Goal: Check status: Check status

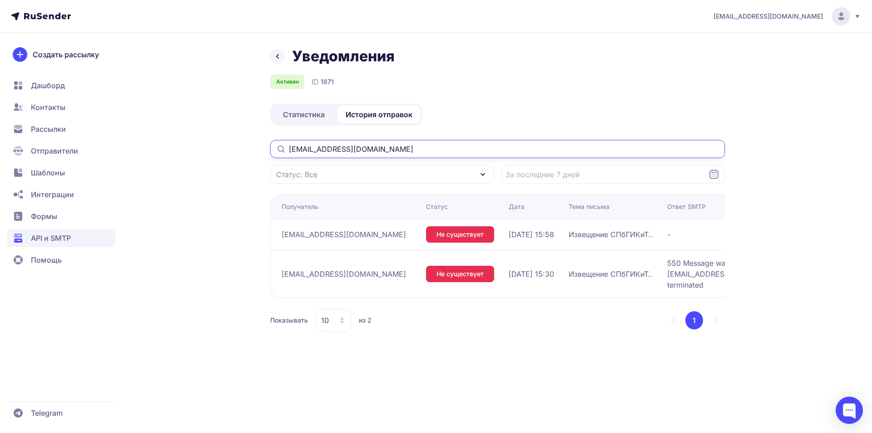
drag, startPoint x: 290, startPoint y: 152, endPoint x: 207, endPoint y: 152, distance: 82.7
click at [207, 152] on div "Уведомления Активен ID 1871 Статистика История отправок [EMAIL_ADDRESS][DOMAIN_…" at bounding box center [436, 200] width 654 height 306
paste input "[EMAIL_ADDRESS][DOMAIN_NAME]"
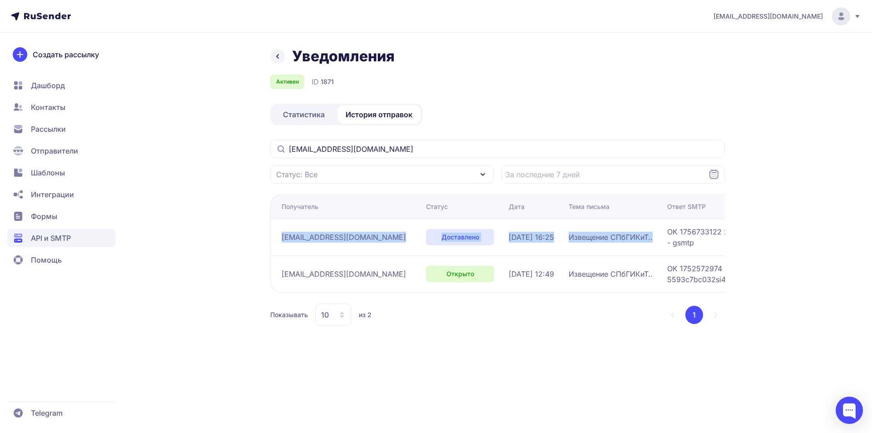
drag, startPoint x: 277, startPoint y: 241, endPoint x: 650, endPoint y: 239, distance: 372.4
click at [650, 255] on tr "[EMAIL_ADDRESS][DOMAIN_NAME] Доставлено [DATE] 16:25 Извещение СПбГИКиТ.. OK 17…" at bounding box center [587, 273] width 635 height 37
copy tr "[EMAIL_ADDRESS][DOMAIN_NAME] Доставлено [DATE] 16:25 Извещение СПбГИКиТ.."
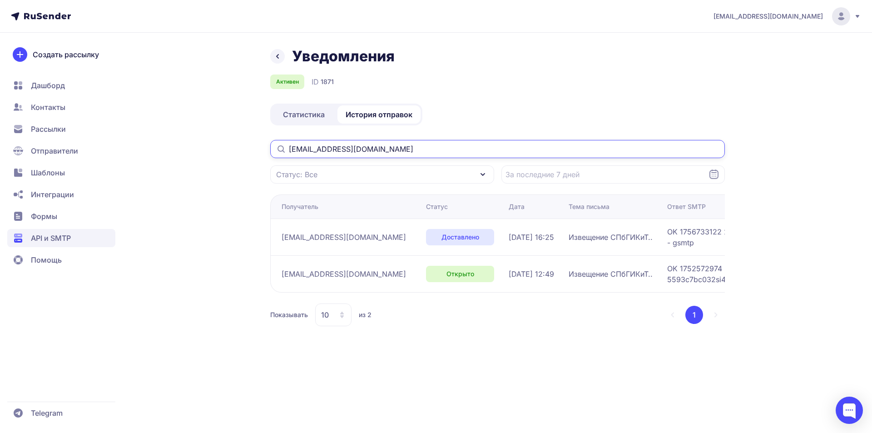
drag, startPoint x: 415, startPoint y: 144, endPoint x: 154, endPoint y: 144, distance: 261.1
click at [154, 144] on div "Уведомления Активен ID 1871 Статистика История отправок [EMAIL_ADDRESS][DOMAIN_…" at bounding box center [436, 197] width 654 height 301
paste input "kamalian2360"
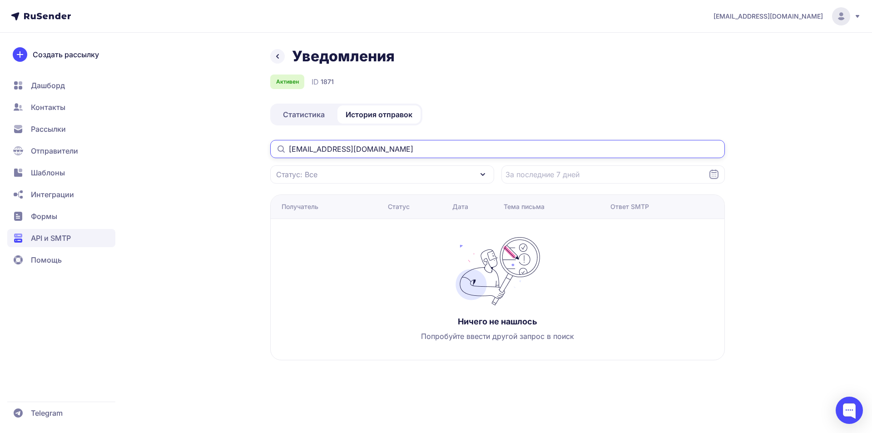
drag, startPoint x: 387, startPoint y: 153, endPoint x: 178, endPoint y: 148, distance: 209.9
click at [178, 148] on div "Уведомления Активен ID 1871 Статистика История отправок [EMAIL_ADDRESS][DOMAIN_…" at bounding box center [436, 214] width 654 height 335
paste input "[EMAIL_ADDRESS][DOMAIN_NAME]"
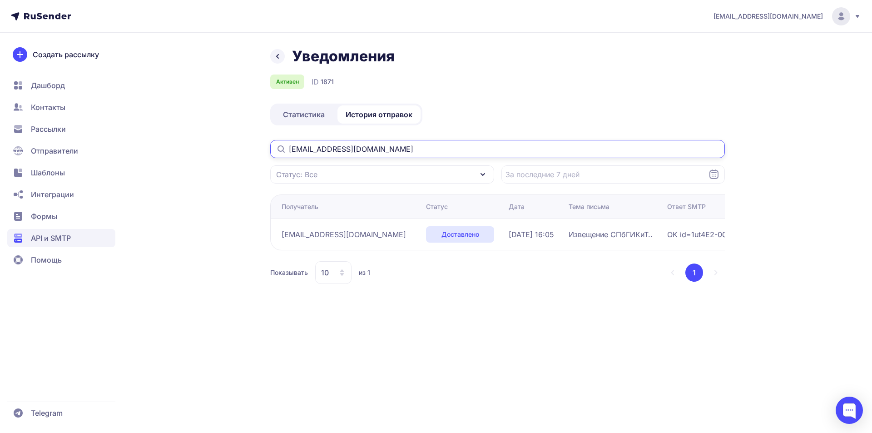
type input "[EMAIL_ADDRESS][DOMAIN_NAME]"
